Goal: Task Accomplishment & Management: Check status

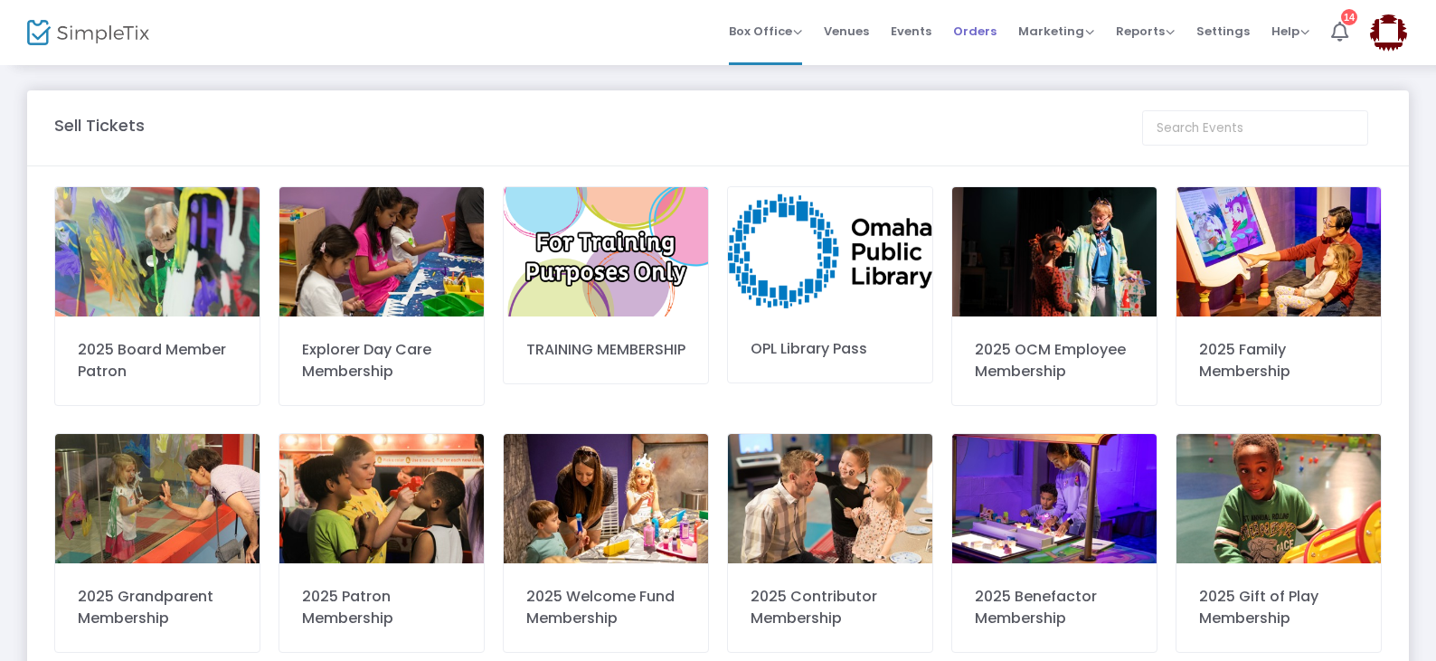
click at [971, 31] on span "Orders" at bounding box center [974, 31] width 43 height 46
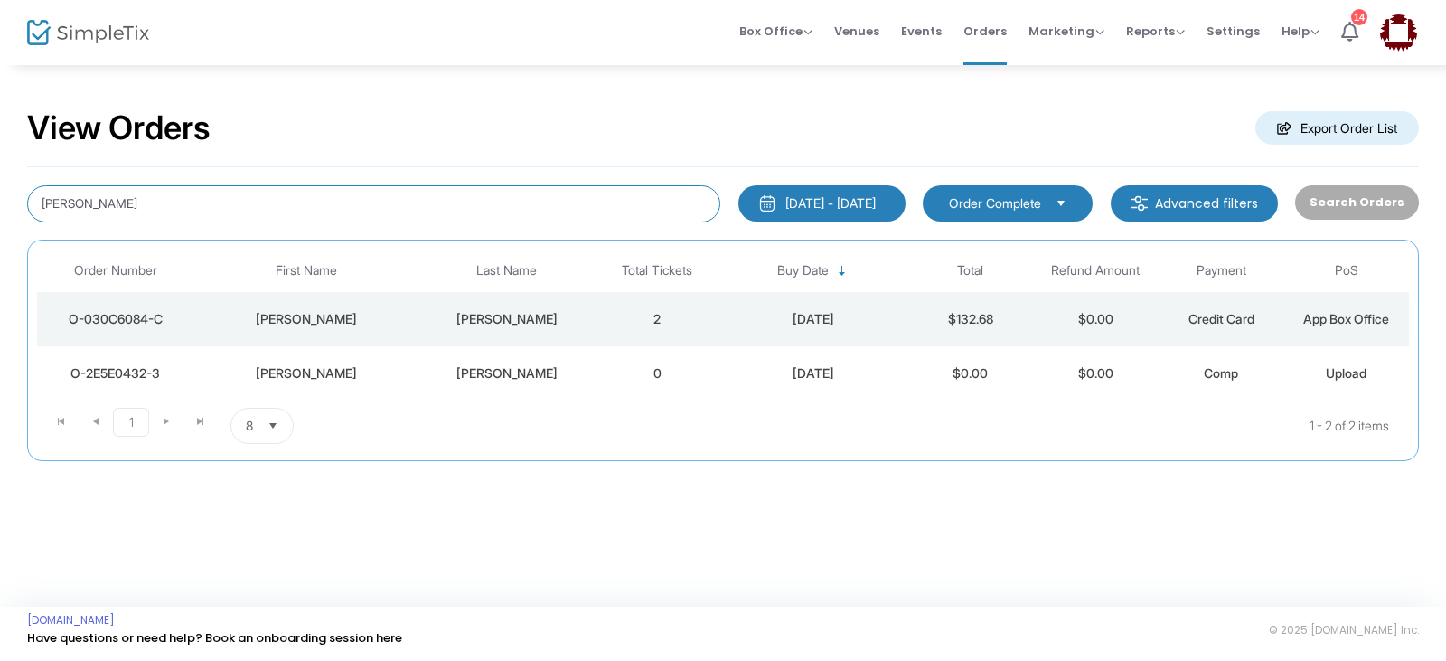
drag, startPoint x: 198, startPoint y: 220, endPoint x: 0, endPoint y: 173, distance: 203.5
click at [0, 173] on div "View Orders Export Order List [PERSON_NAME] [DATE] - [DATE] Last 30 Days [DATE]…" at bounding box center [723, 293] width 1446 height 461
type input "Alhadweh"
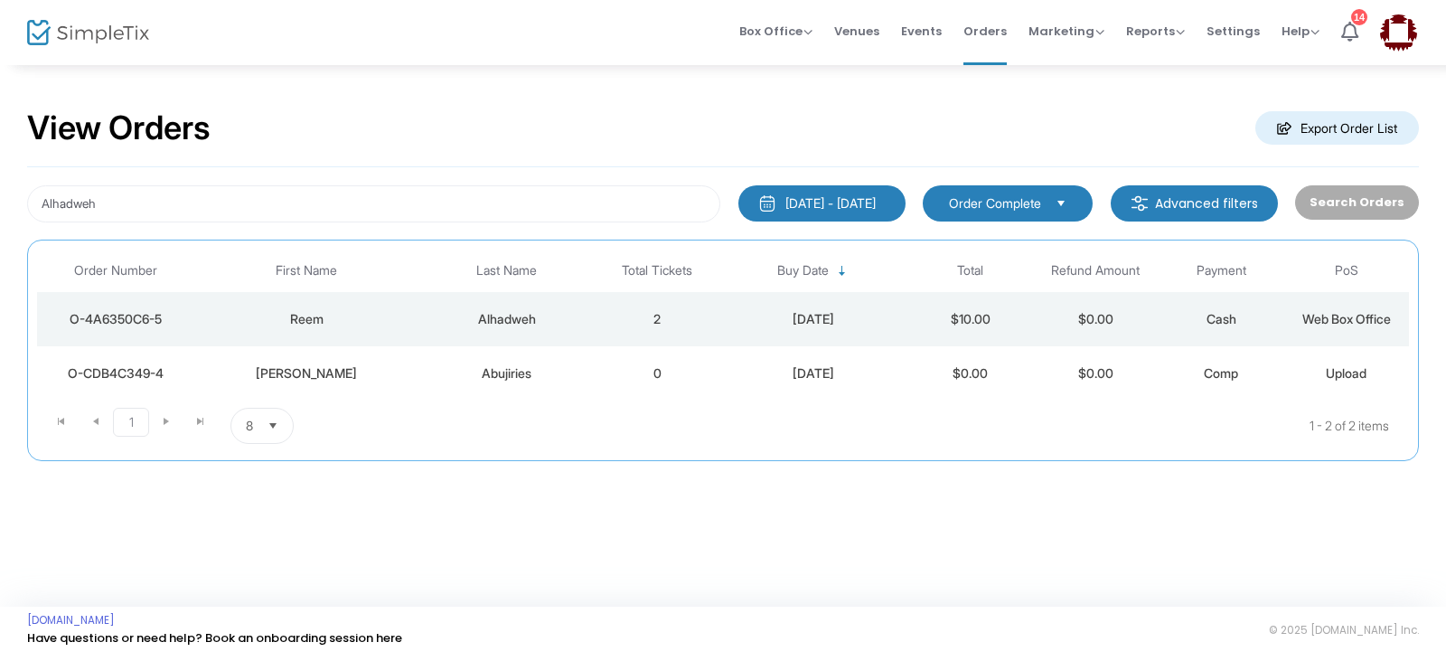
click at [471, 319] on div "Alhadweh" at bounding box center [507, 319] width 166 height 18
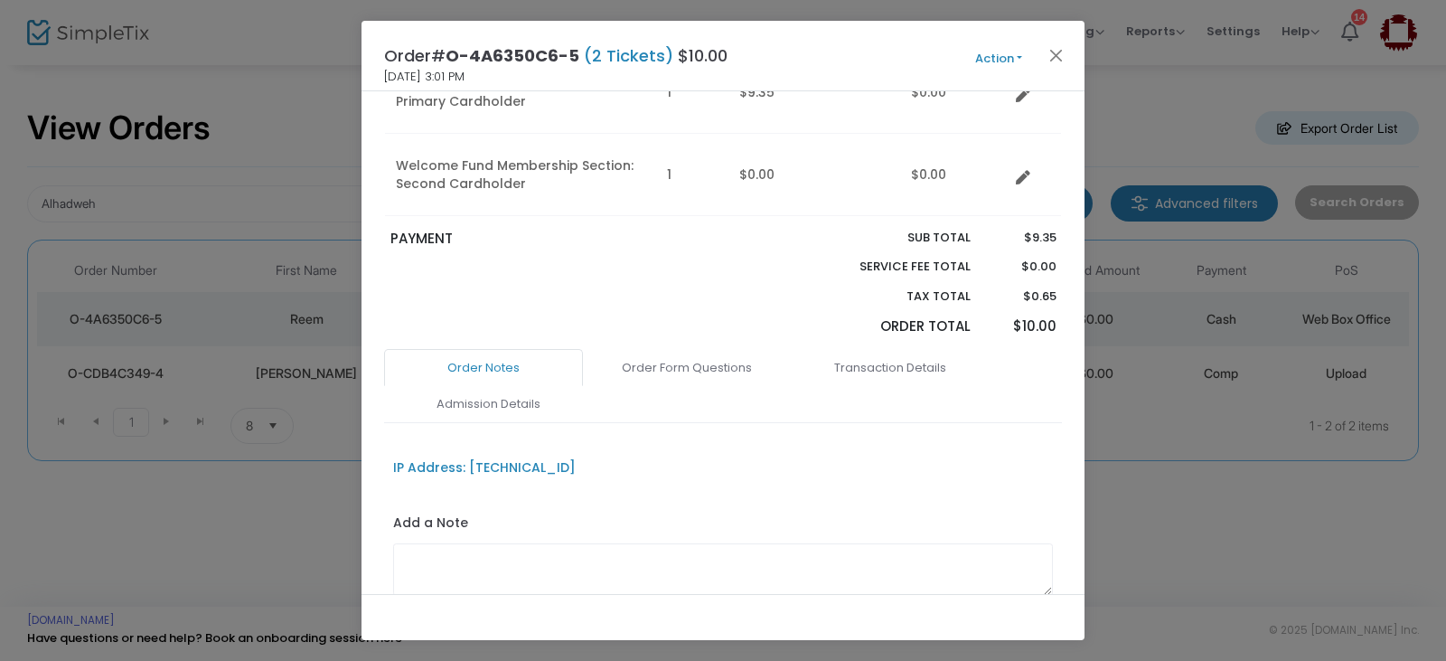
scroll to position [362, 0]
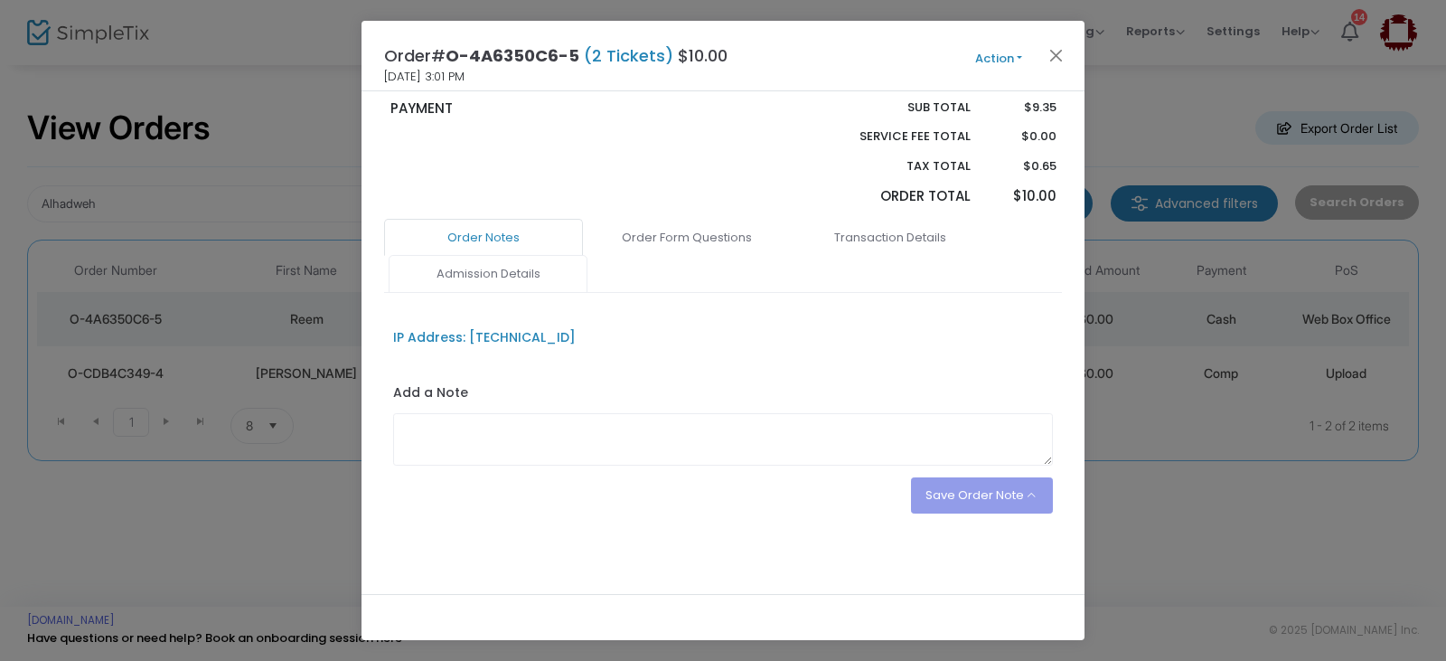
click at [496, 282] on link "Admission Details" at bounding box center [488, 274] width 199 height 38
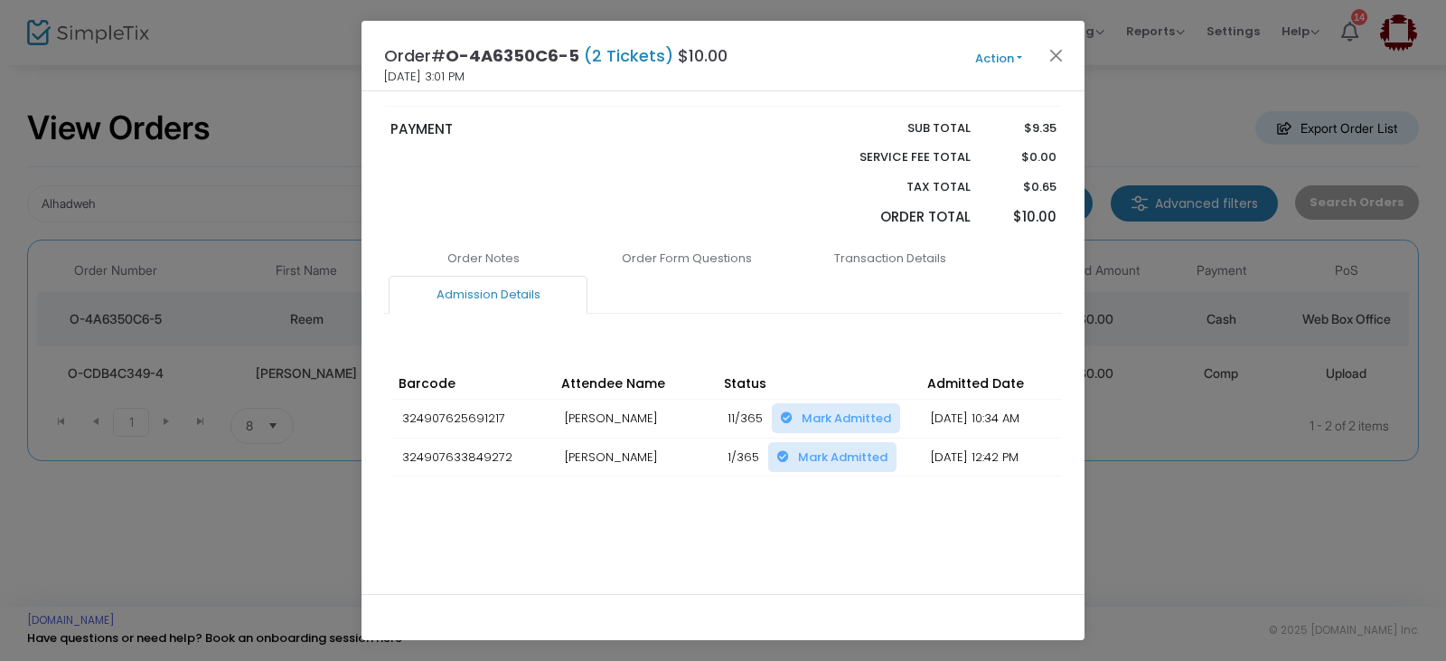
scroll to position [328, 0]
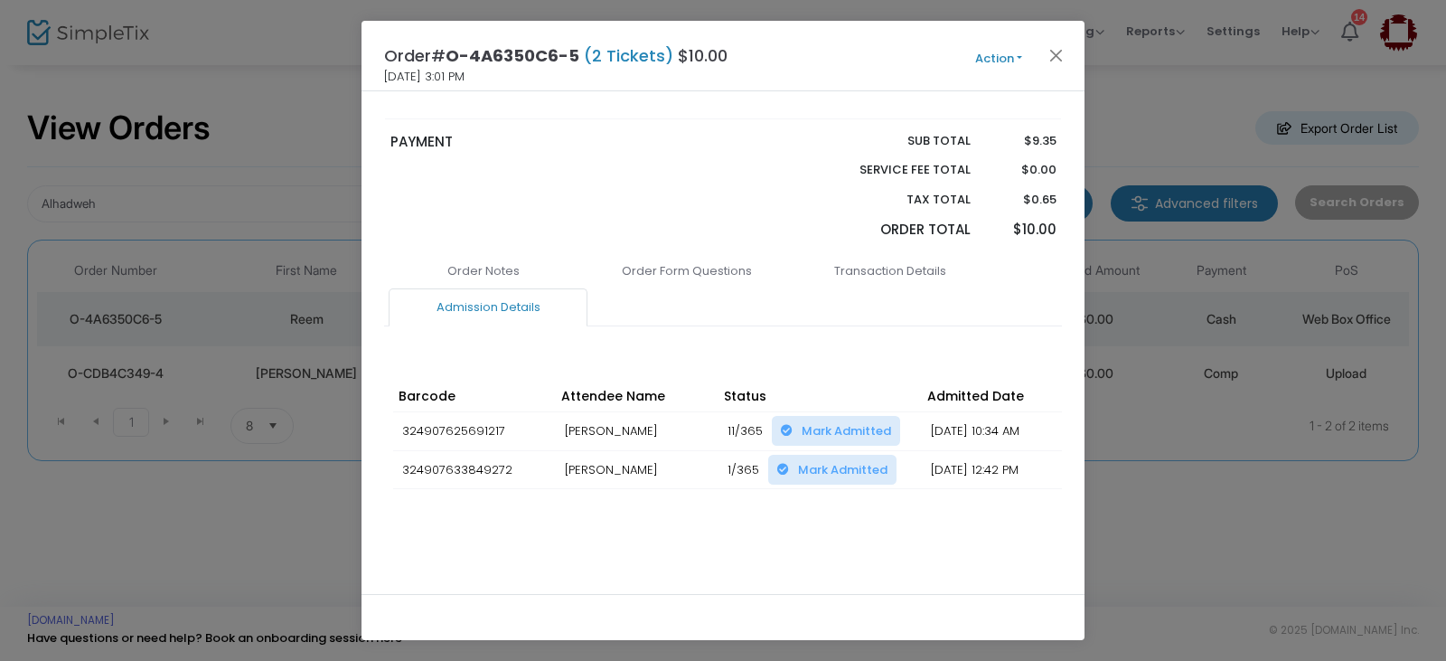
drag, startPoint x: 640, startPoint y: 523, endPoint x: 946, endPoint y: 547, distance: 306.5
click at [971, 554] on div "Order Notes Order Form Questions Transaction Details Admission Details IP Addre…" at bounding box center [723, 418] width 678 height 333
click at [740, 553] on div "Order Notes Order Form Questions Transaction Details Admission Details IP Addre…" at bounding box center [723, 418] width 678 height 333
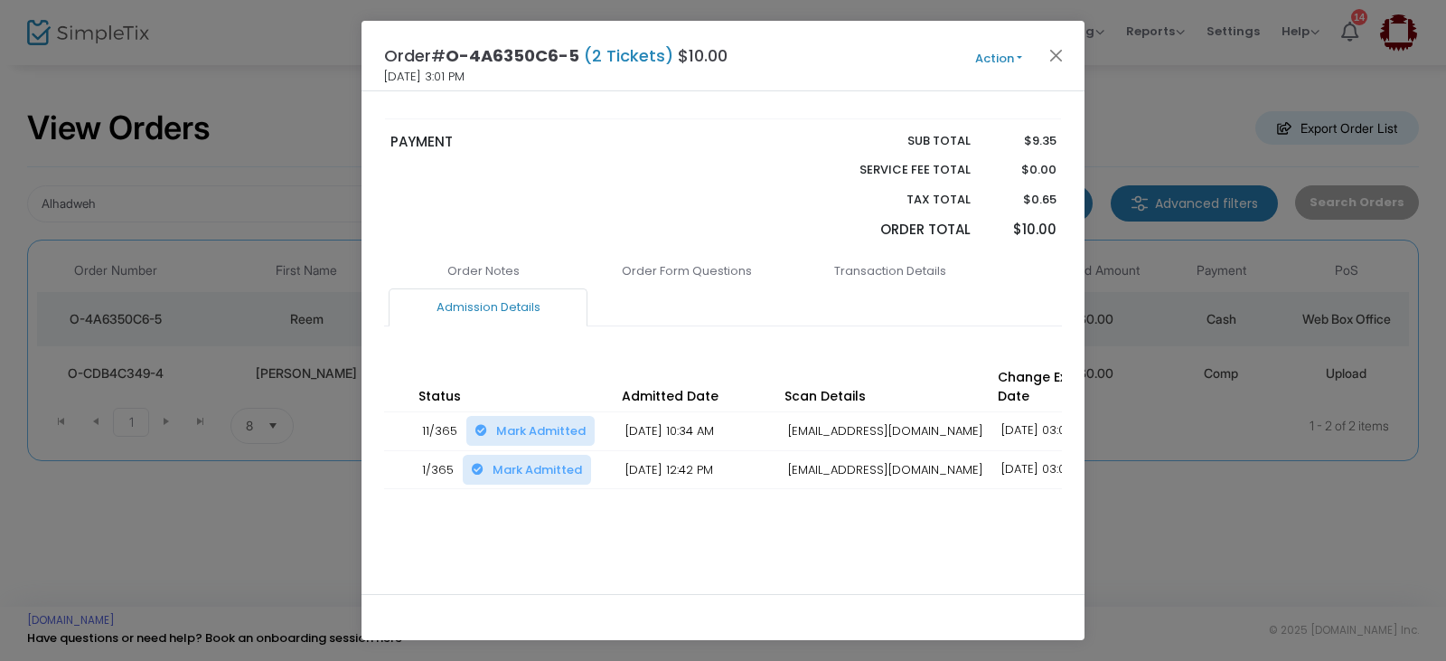
scroll to position [0, 368]
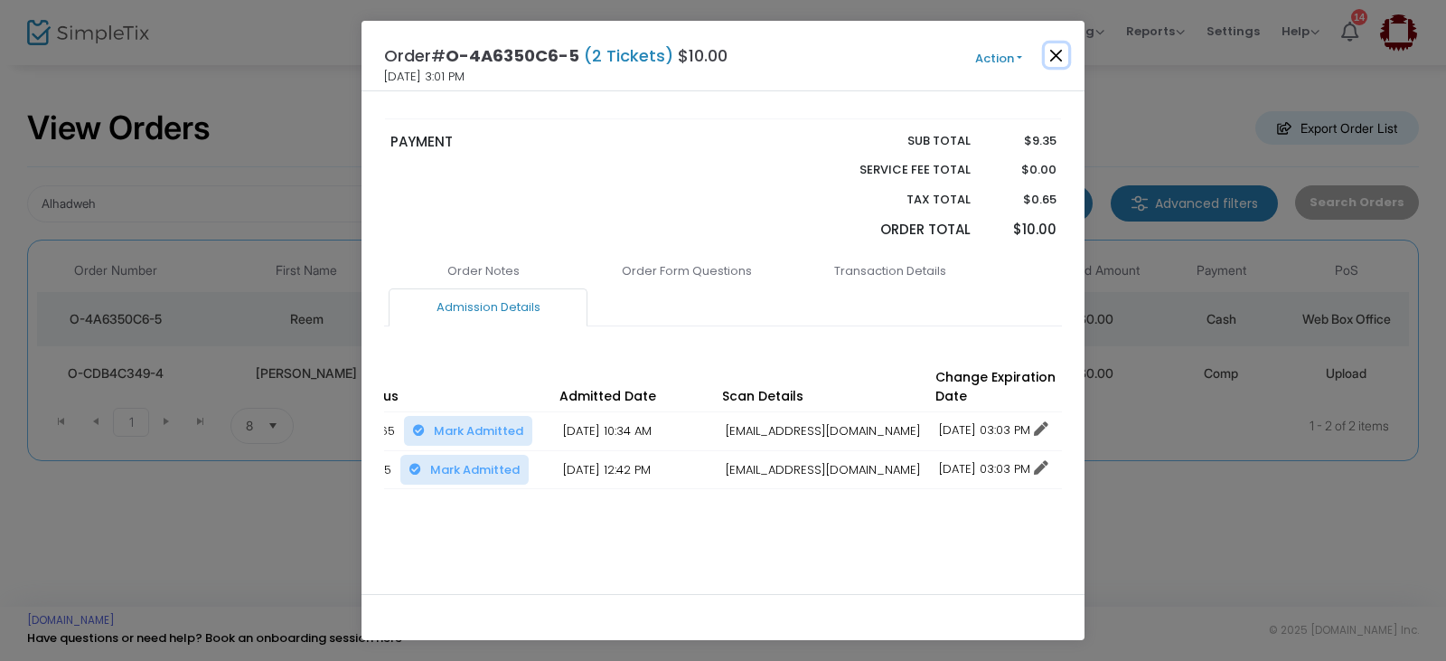
click at [1066, 50] on button "Close" at bounding box center [1057, 55] width 24 height 24
